Goal: Information Seeking & Learning: Learn about a topic

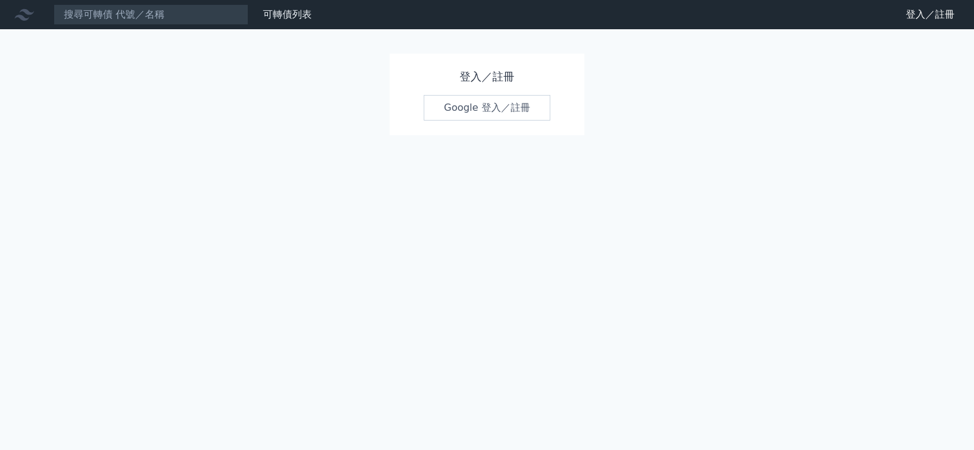
click at [510, 104] on link "Google 登入／註冊" at bounding box center [487, 108] width 127 height 26
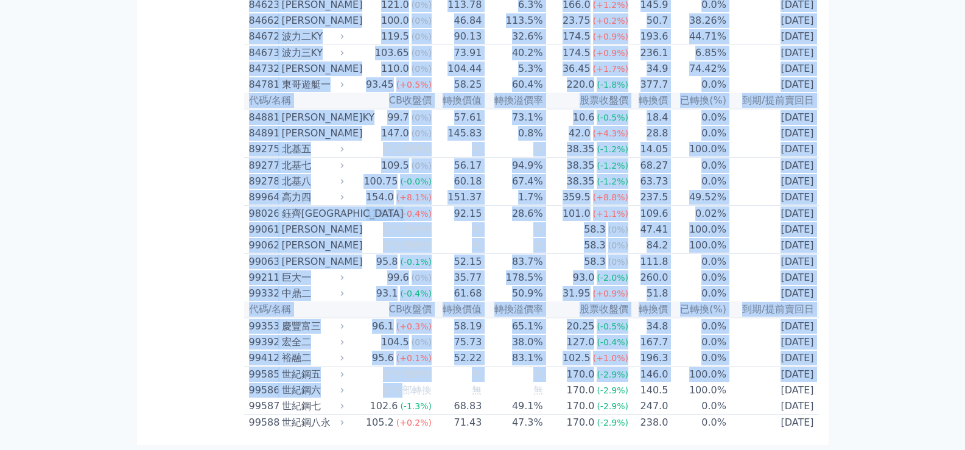
scroll to position [7224, 0]
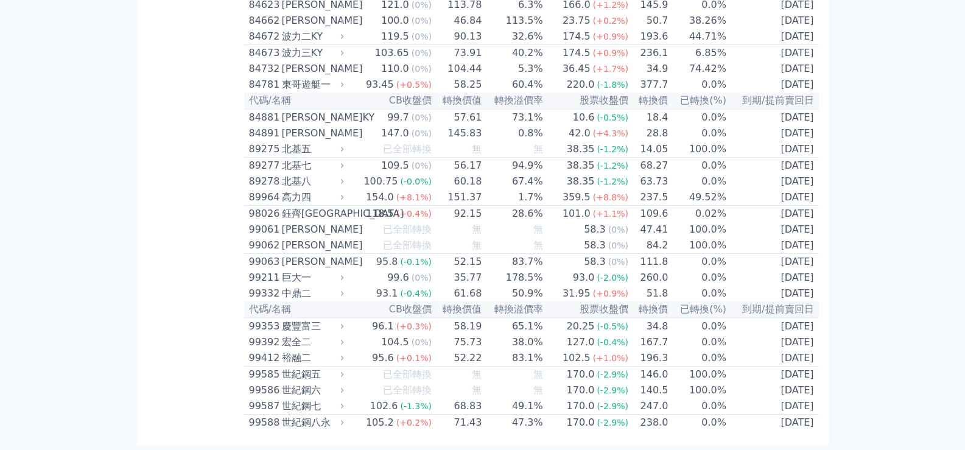
drag, startPoint x: 252, startPoint y: 49, endPoint x: 844, endPoint y: 435, distance: 706.7
copy table
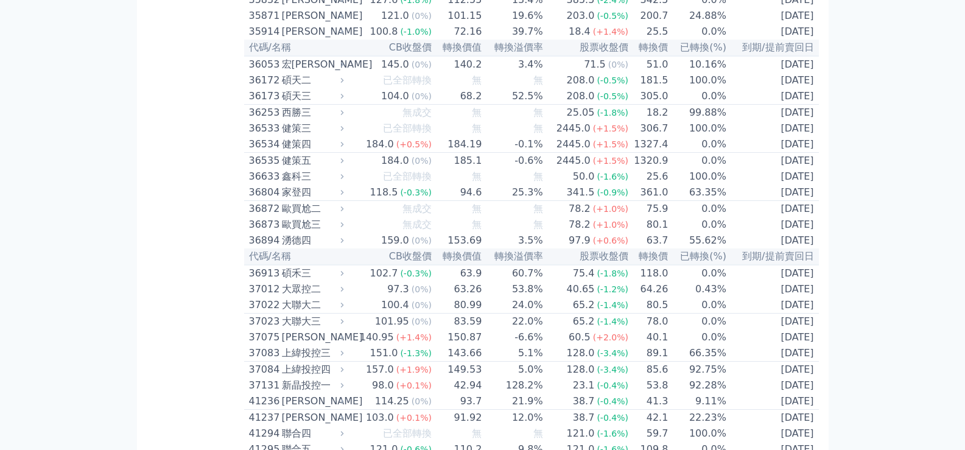
scroll to position [0, 0]
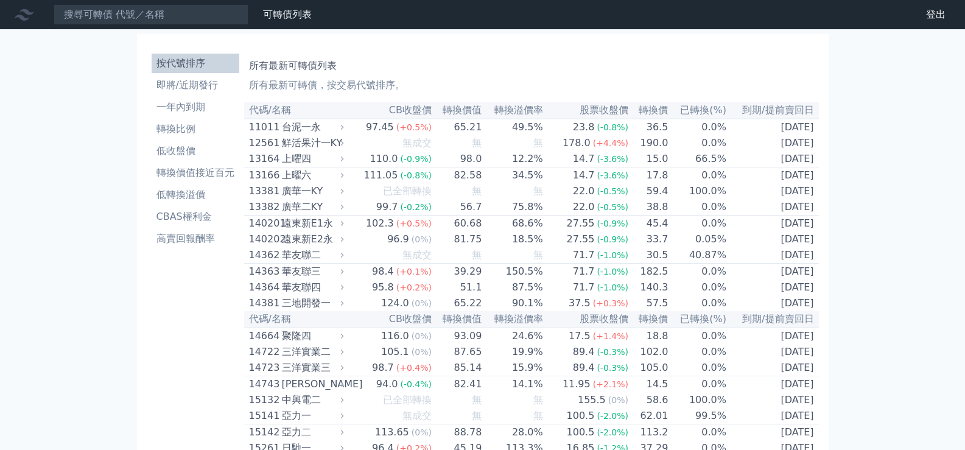
drag, startPoint x: 217, startPoint y: 248, endPoint x: 245, endPoint y: 199, distance: 56.2
click at [216, 248] on link "高賣回報酬率" at bounding box center [196, 238] width 88 height 19
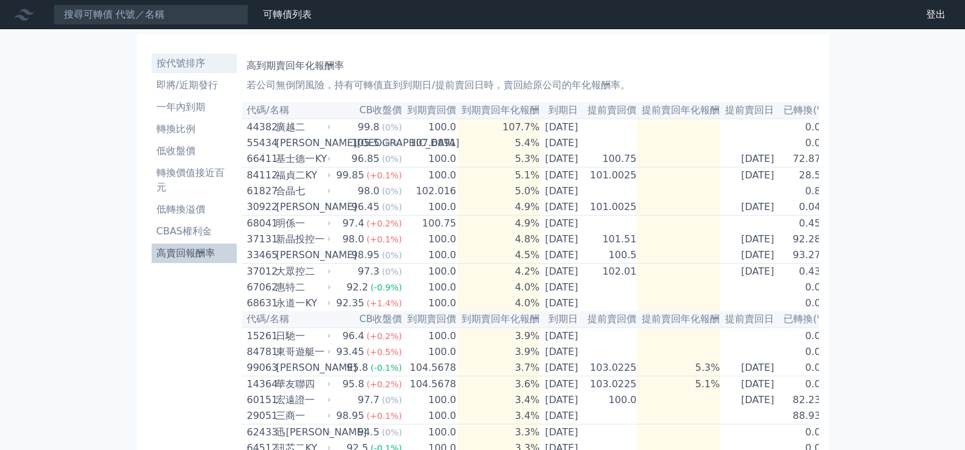
click at [199, 65] on li "按代號排序" at bounding box center [195, 63] width 86 height 15
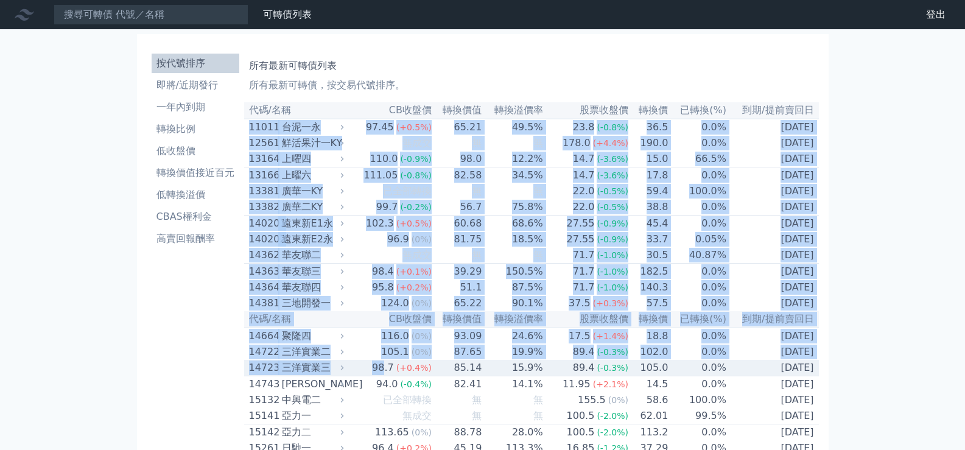
drag, startPoint x: 246, startPoint y: 127, endPoint x: 384, endPoint y: 372, distance: 281.0
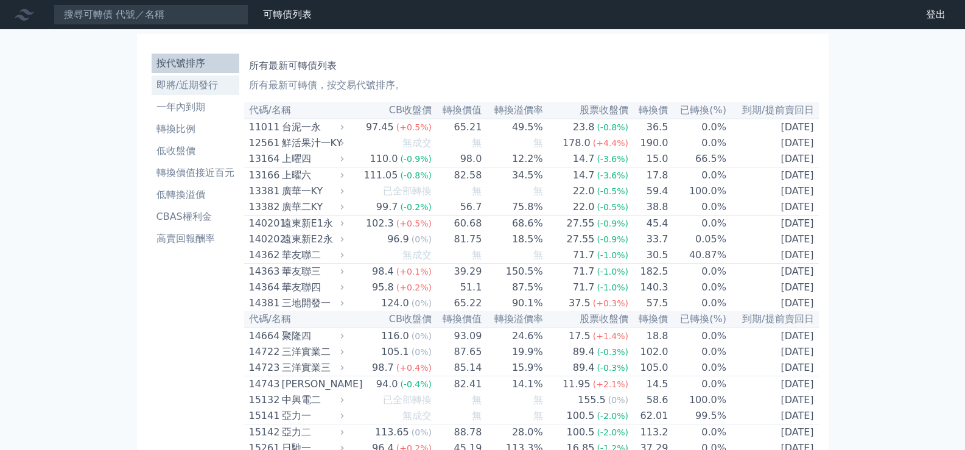
click at [214, 88] on li "即將/近期發行" at bounding box center [196, 85] width 88 height 15
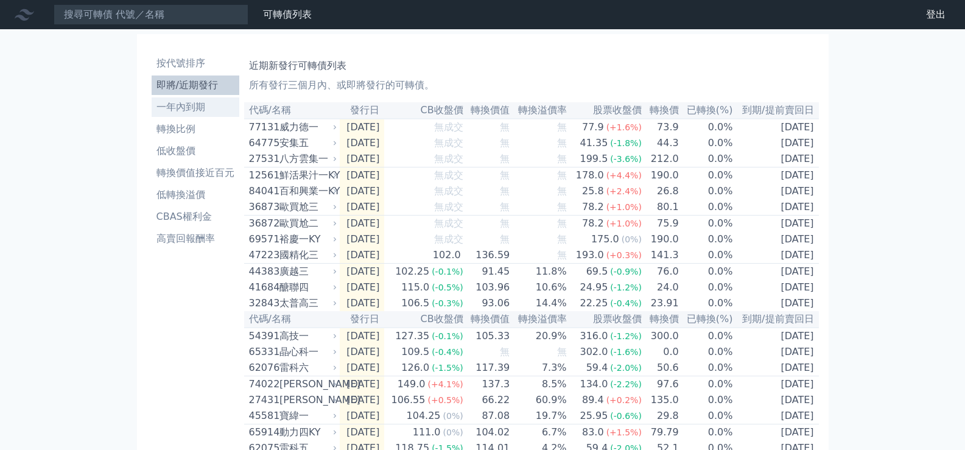
click at [195, 110] on li "一年內到期" at bounding box center [196, 107] width 88 height 15
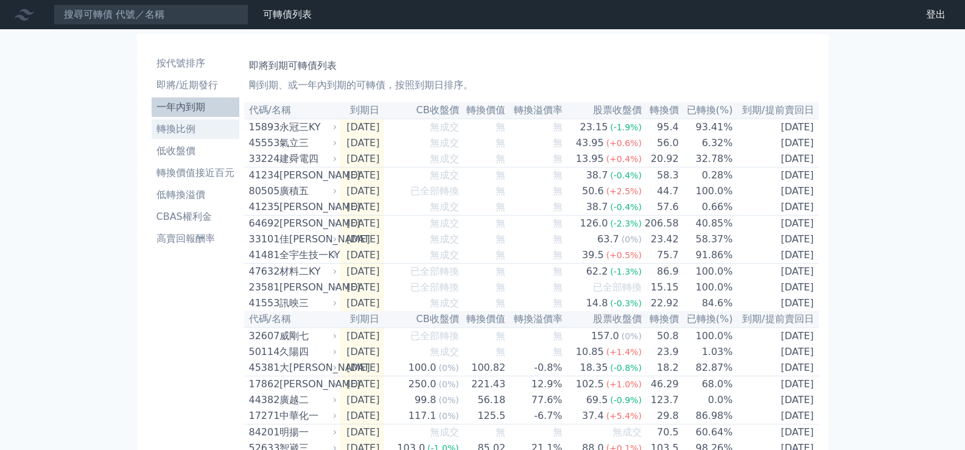
click at [200, 129] on li "轉換比例" at bounding box center [196, 129] width 88 height 15
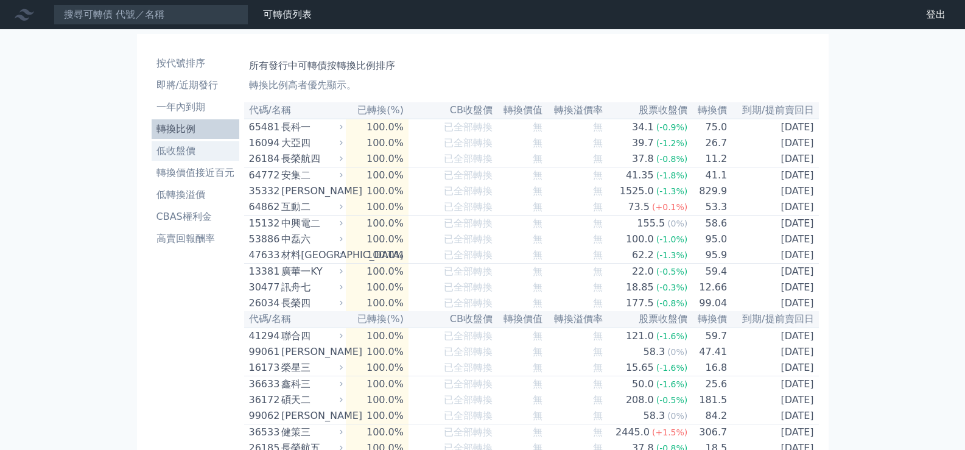
click at [203, 147] on li "低收盤價" at bounding box center [196, 151] width 88 height 15
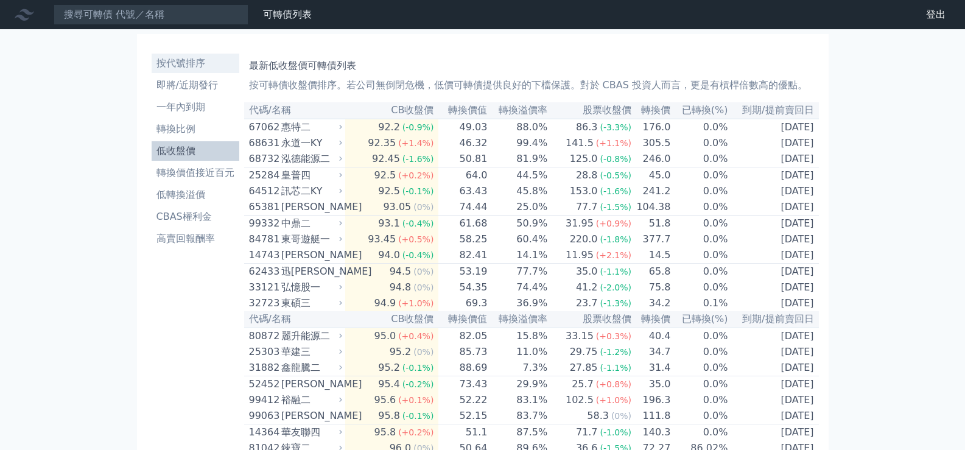
click at [183, 60] on li "按代號排序" at bounding box center [196, 63] width 88 height 15
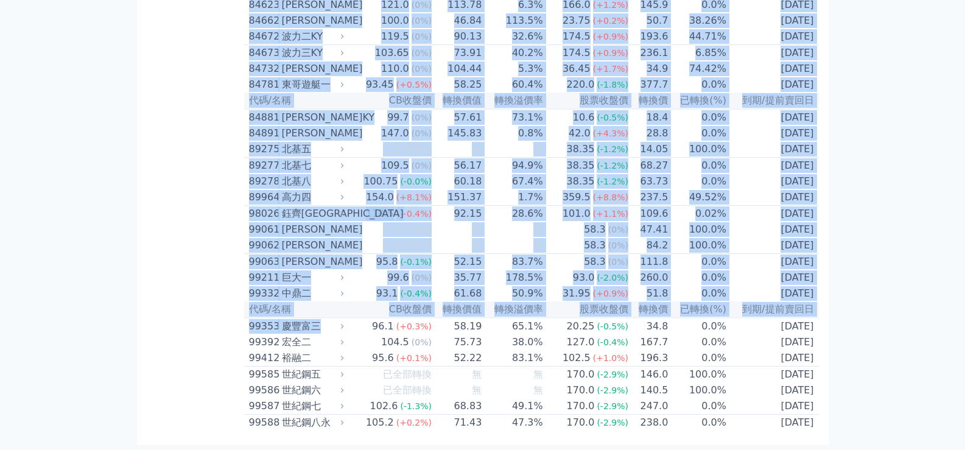
scroll to position [7224, 0]
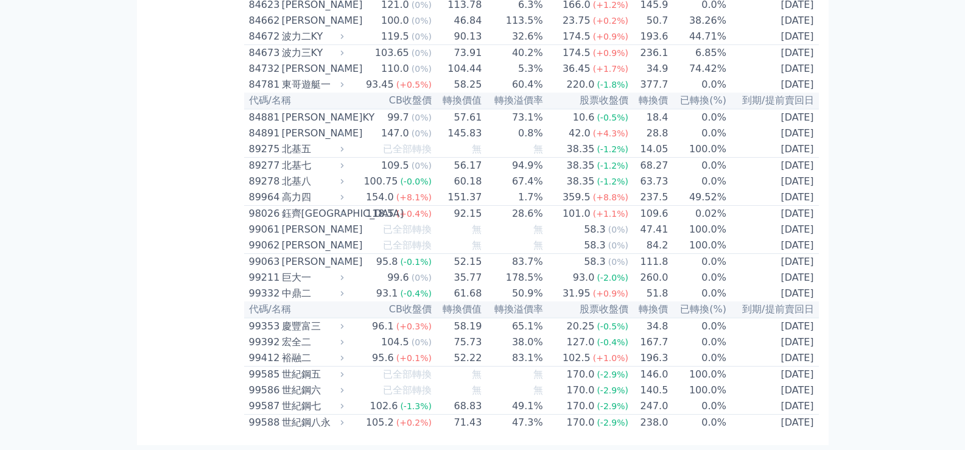
drag, startPoint x: 244, startPoint y: 128, endPoint x: 802, endPoint y: 404, distance: 622.9
copy table "代碼/名稱 CB收盤價 轉換價值 轉換溢價率 股票收盤價 轉換價 已轉換(%) 到期/提前賣回日"
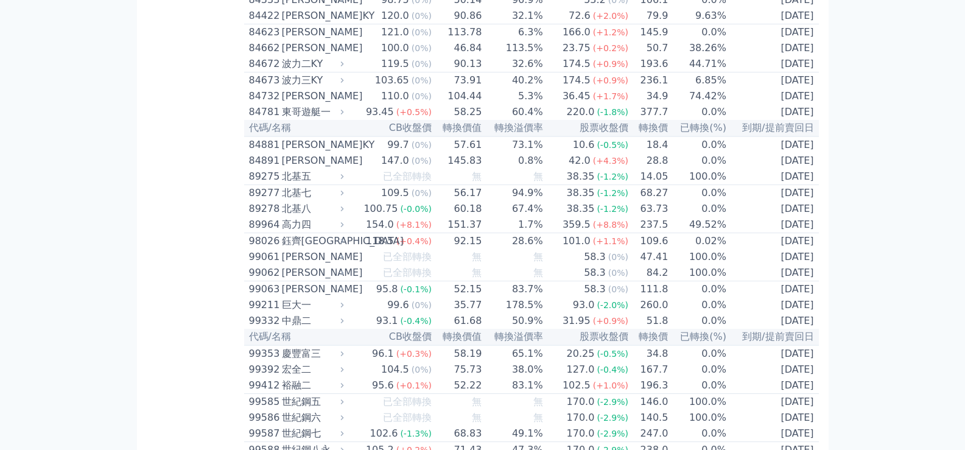
scroll to position [6615, 0]
